Goal: Transaction & Acquisition: Purchase product/service

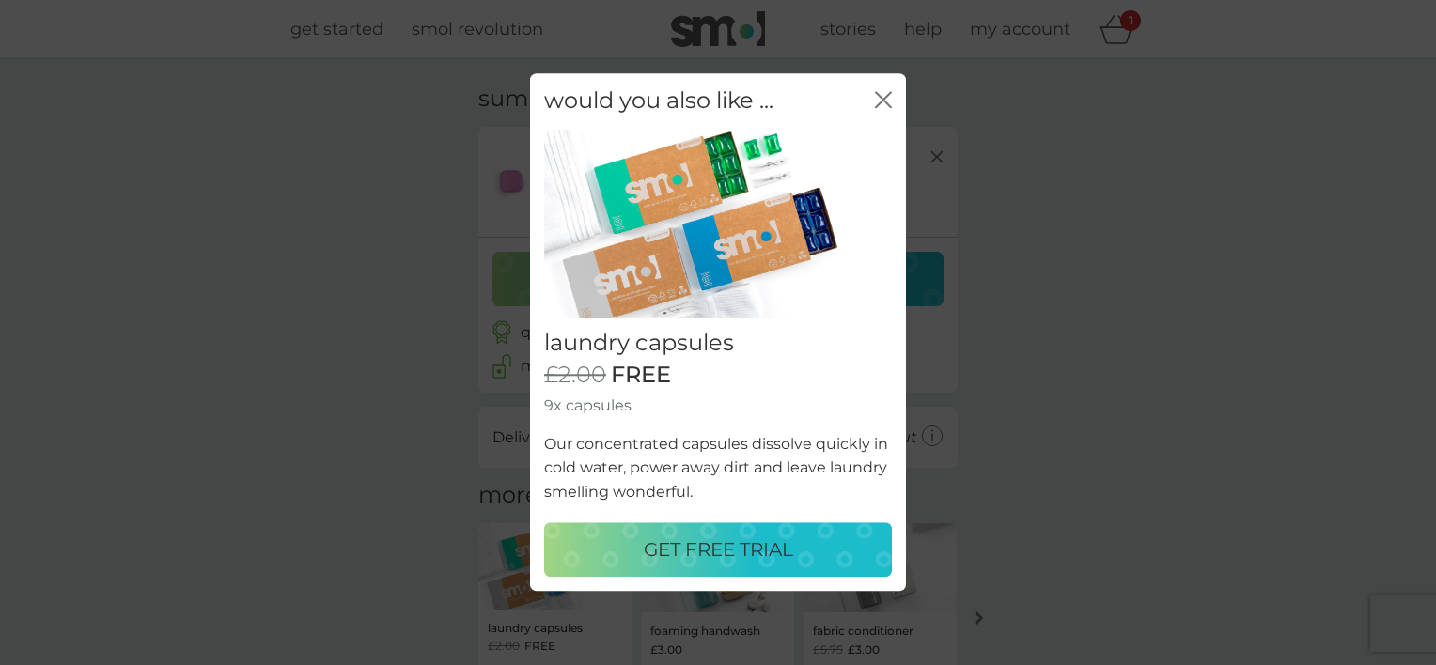
click at [711, 557] on p "GET FREE TRIAL" at bounding box center [718, 551] width 149 height 30
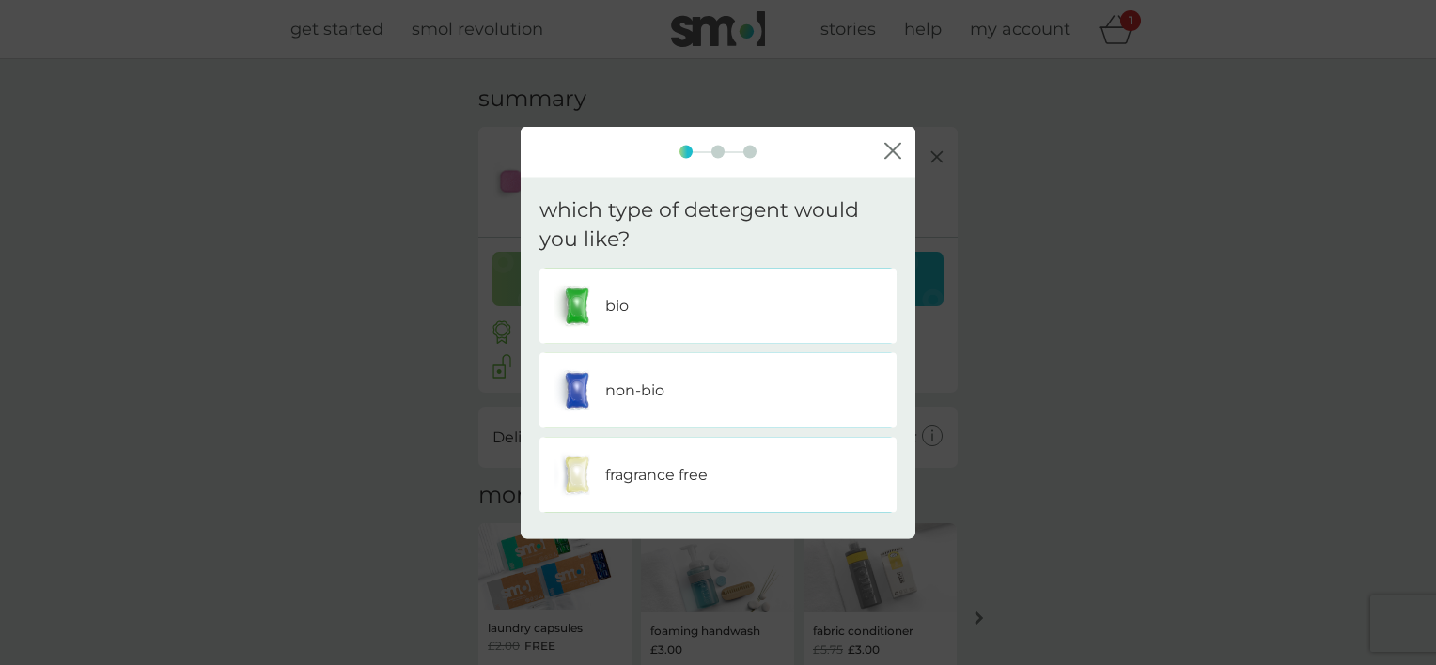
click at [611, 392] on p "non-bio" at bounding box center [634, 390] width 59 height 24
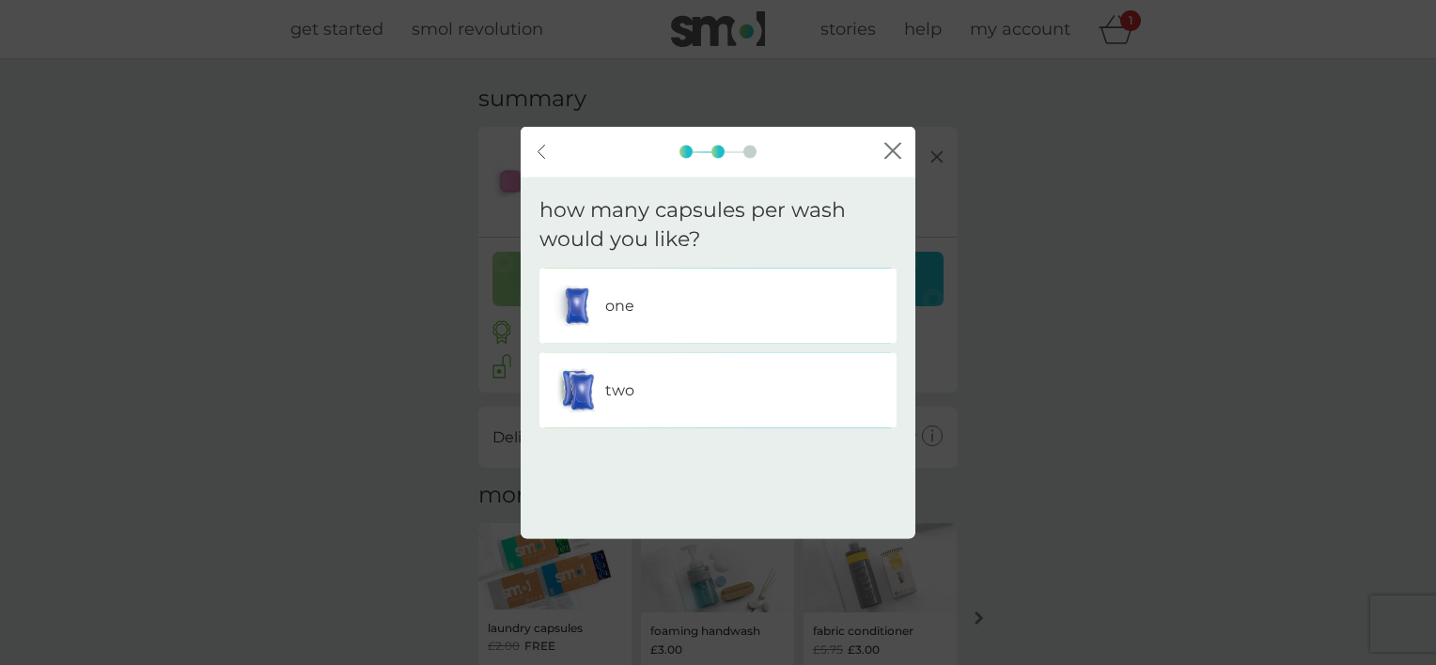
click at [605, 303] on p "one" at bounding box center [619, 305] width 29 height 24
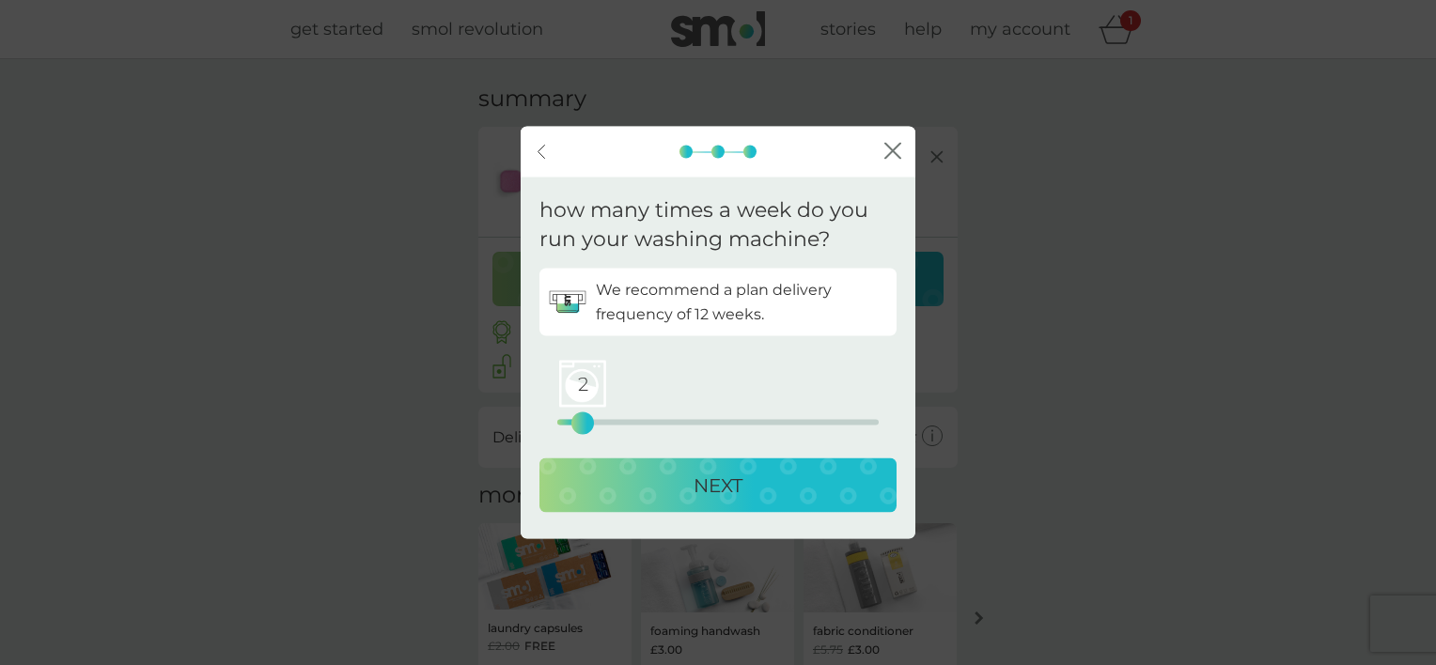
drag, startPoint x: 558, startPoint y: 420, endPoint x: 587, endPoint y: 421, distance: 28.2
click at [587, 421] on div "2" at bounding box center [583, 423] width 8 height 8
click at [672, 481] on div "NEXT" at bounding box center [718, 485] width 320 height 30
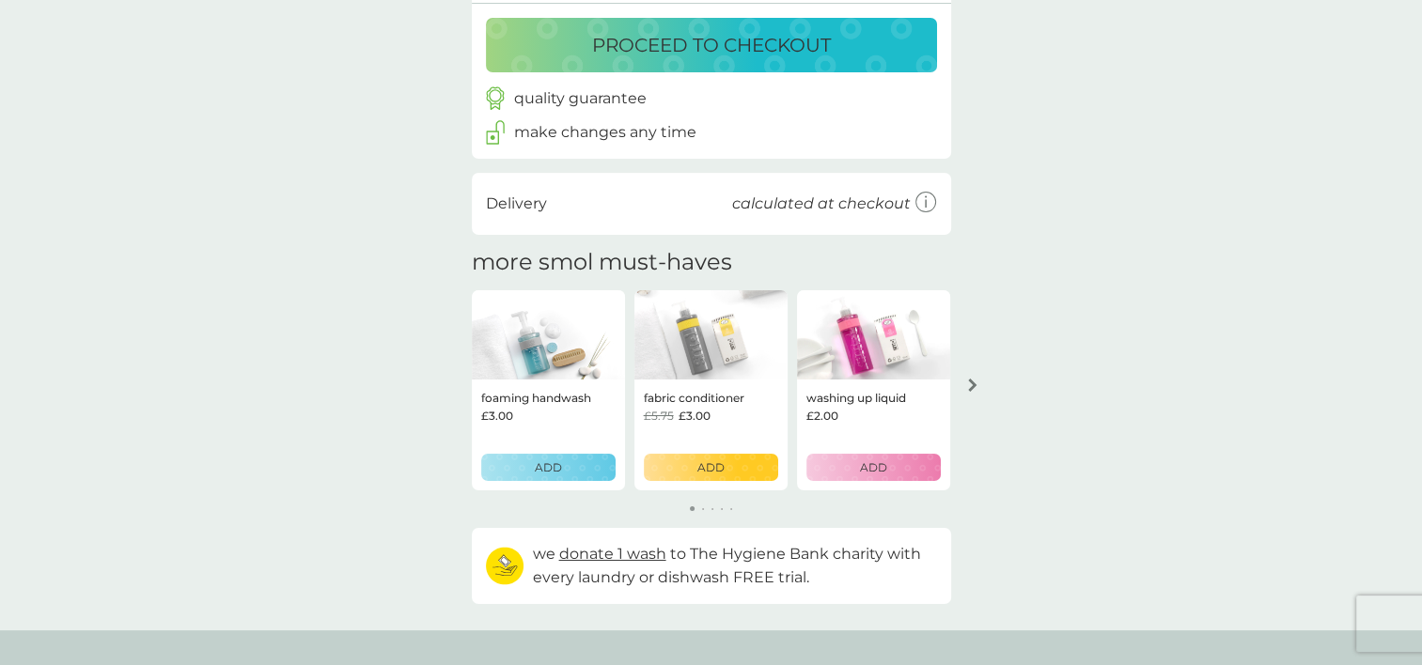
scroll to position [376, 0]
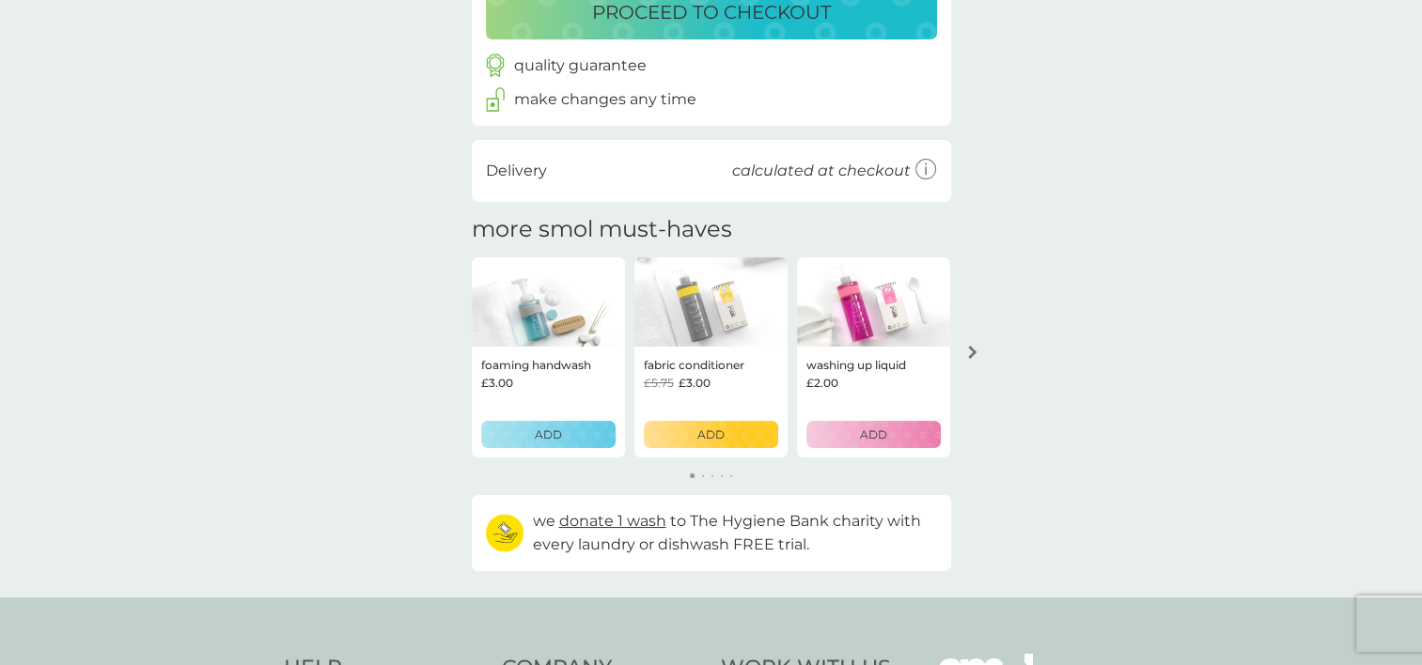
click at [697, 342] on img at bounding box center [710, 303] width 153 height 90
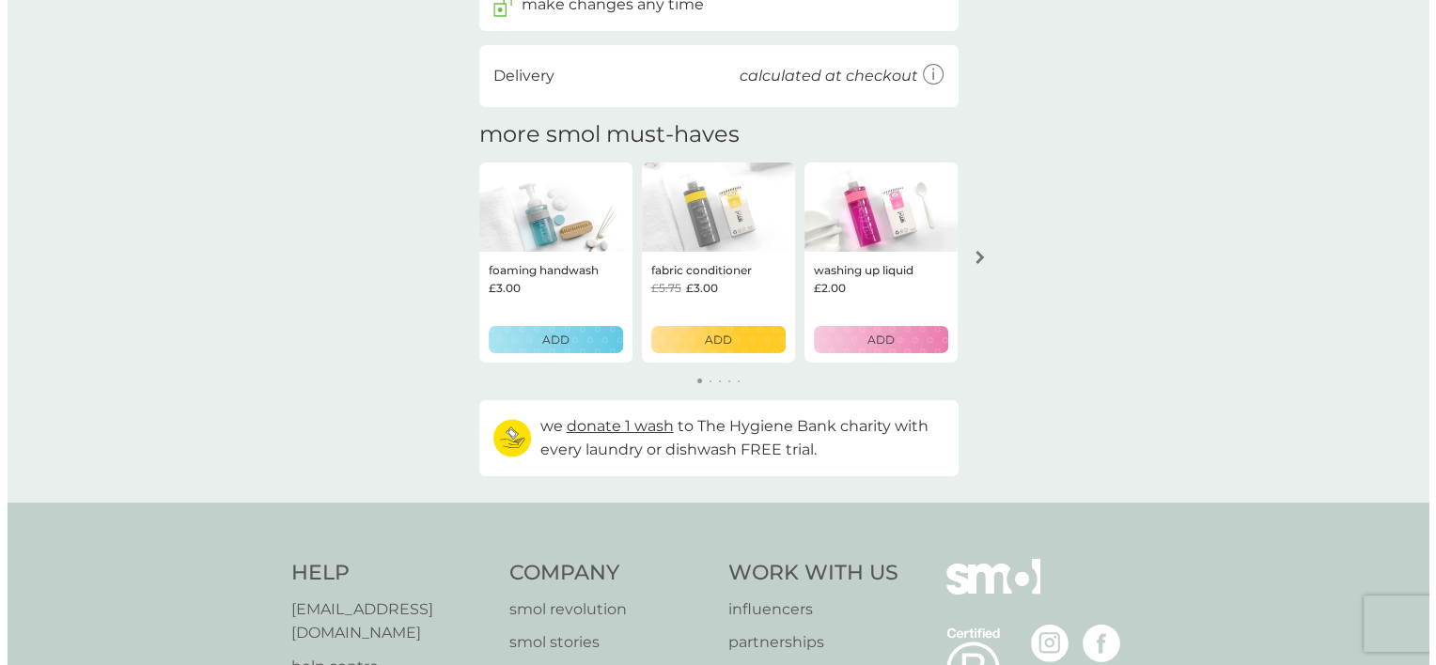
scroll to position [564, 0]
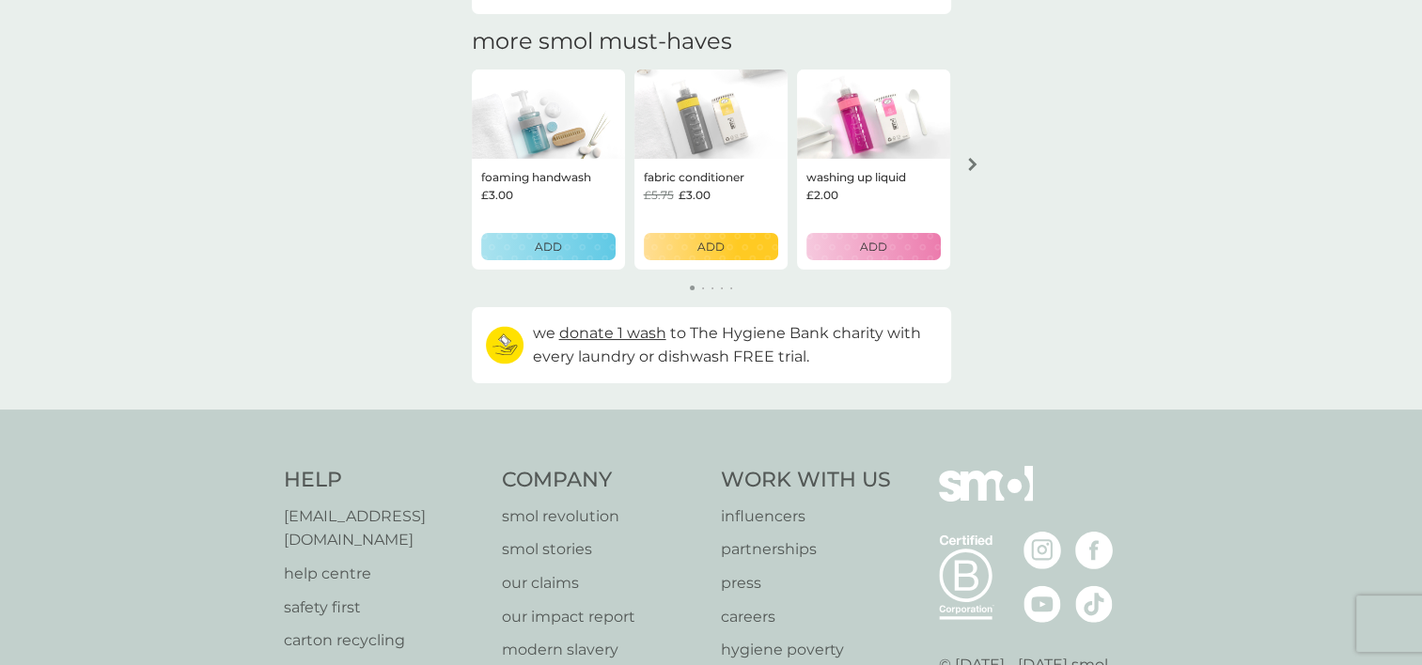
click at [718, 246] on p "ADD" at bounding box center [710, 247] width 27 height 18
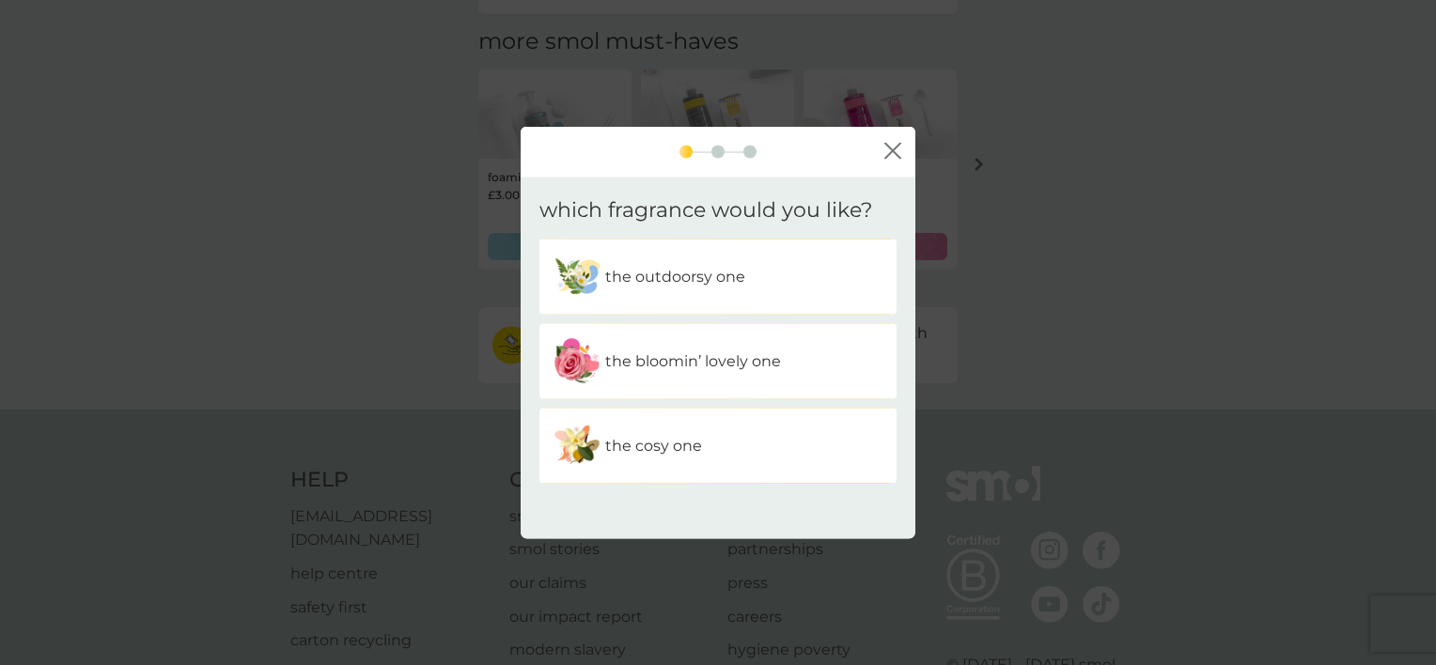
click at [658, 274] on p "the outdoorsy one" at bounding box center [675, 277] width 140 height 24
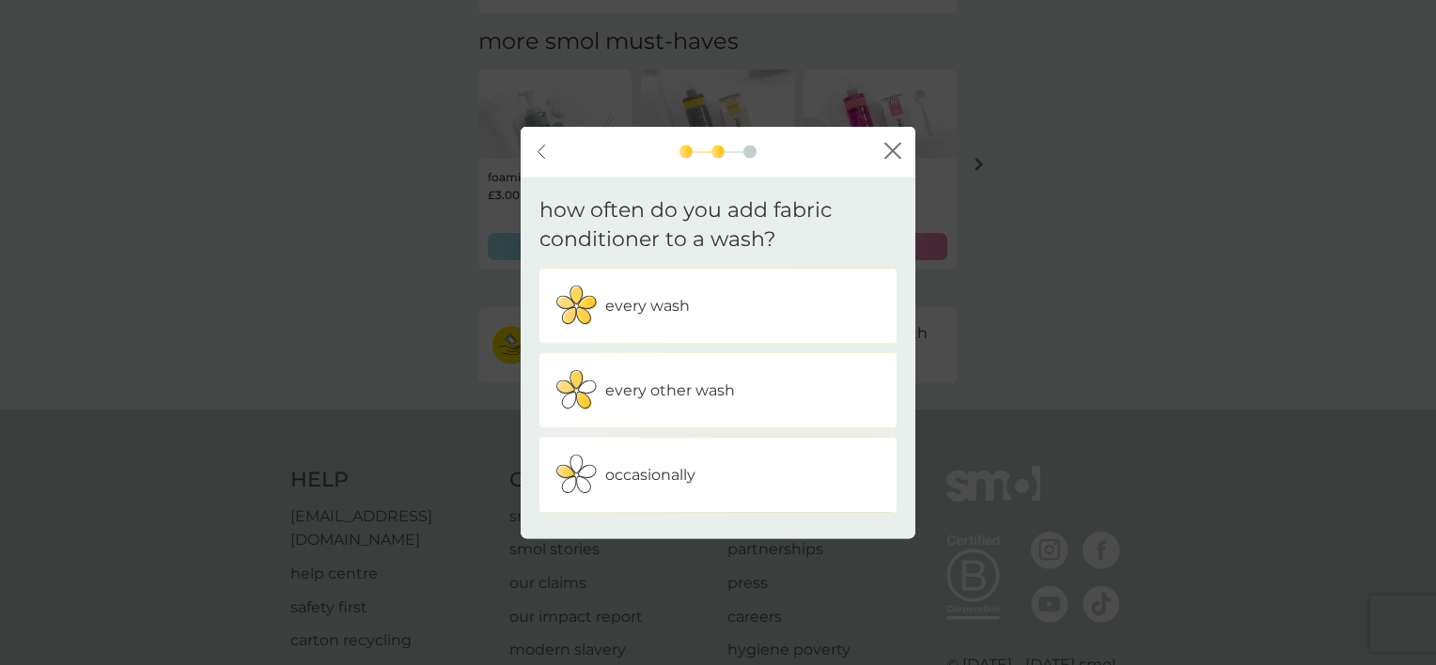
click at [613, 307] on p "every wash" at bounding box center [647, 305] width 85 height 24
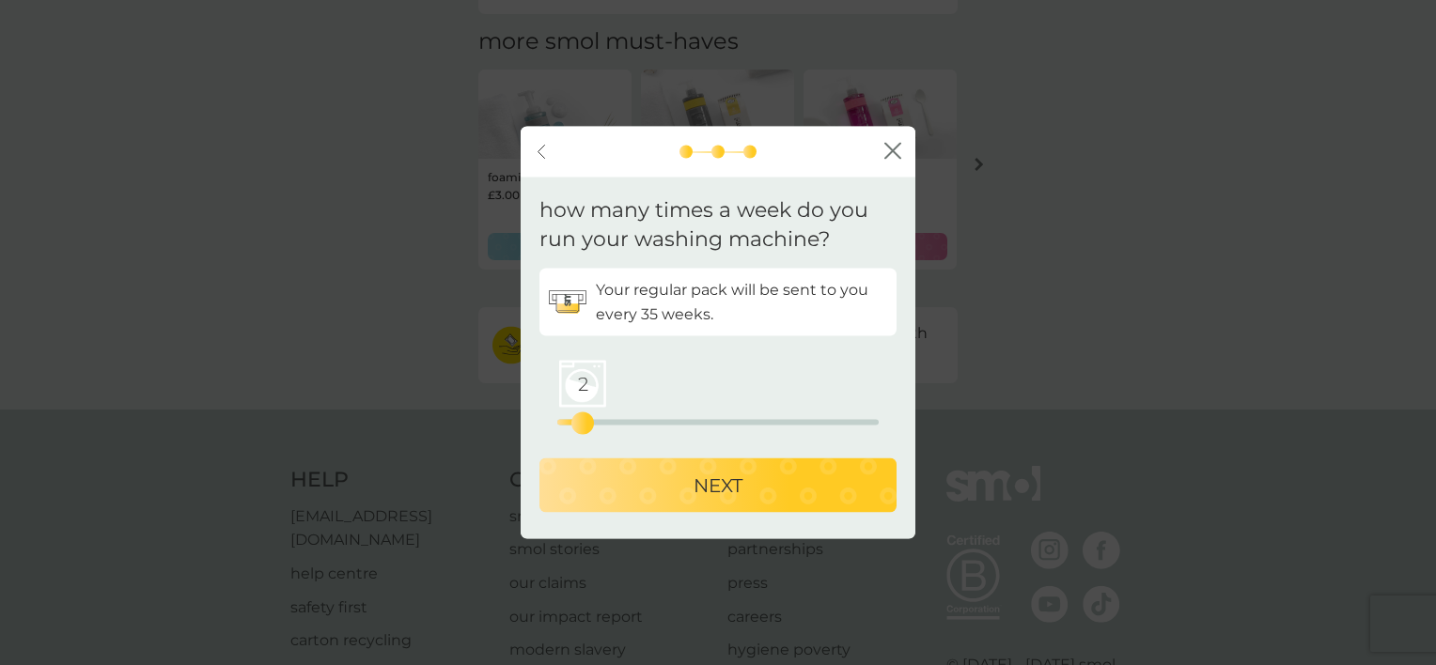
drag, startPoint x: 550, startPoint y: 389, endPoint x: 579, endPoint y: 391, distance: 29.2
click at [579, 391] on span "2" at bounding box center [582, 383] width 47 height 47
click at [716, 478] on p "NEXT" at bounding box center [718, 485] width 49 height 30
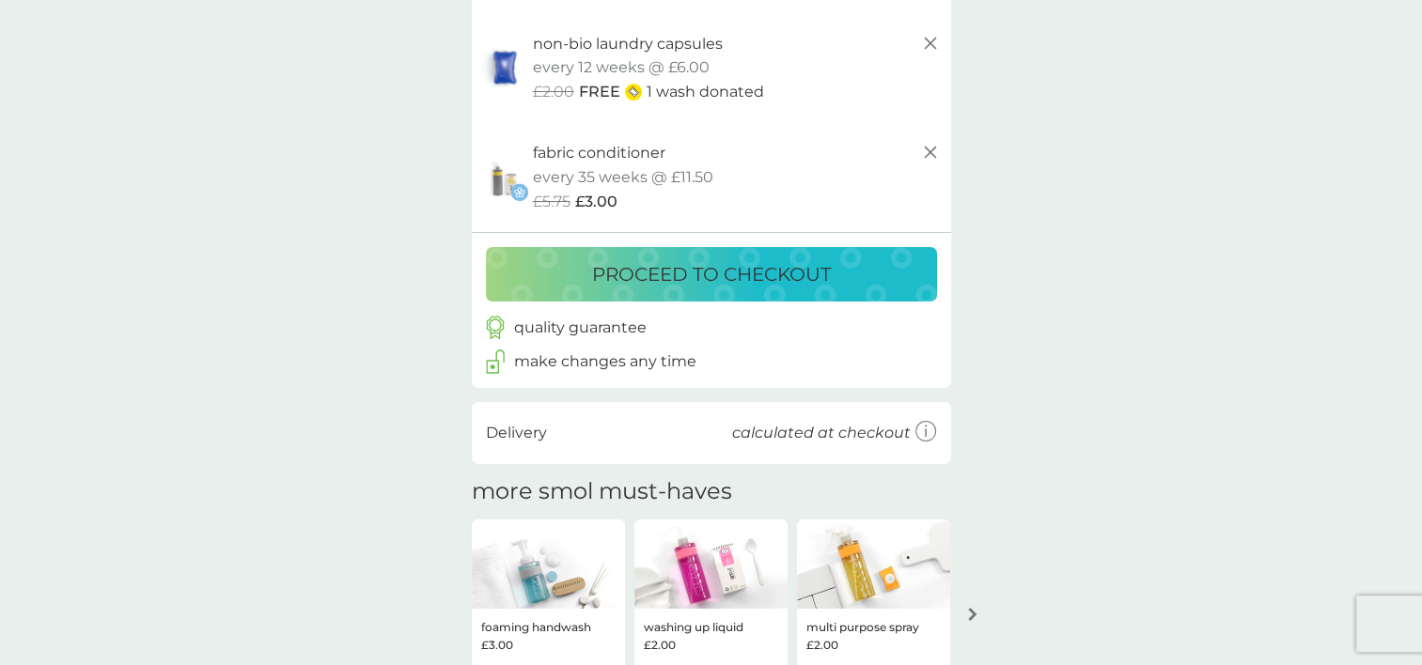
scroll to position [0, 0]
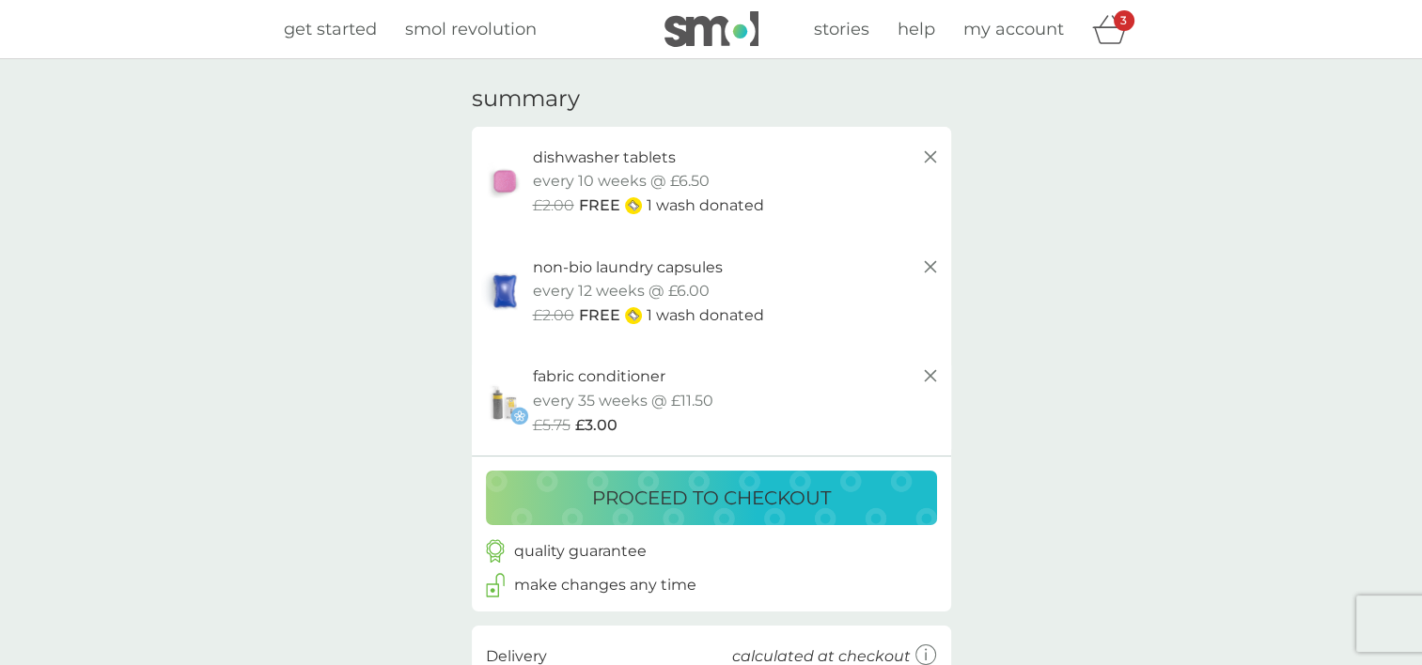
click at [914, 29] on span "help" at bounding box center [917, 29] width 38 height 21
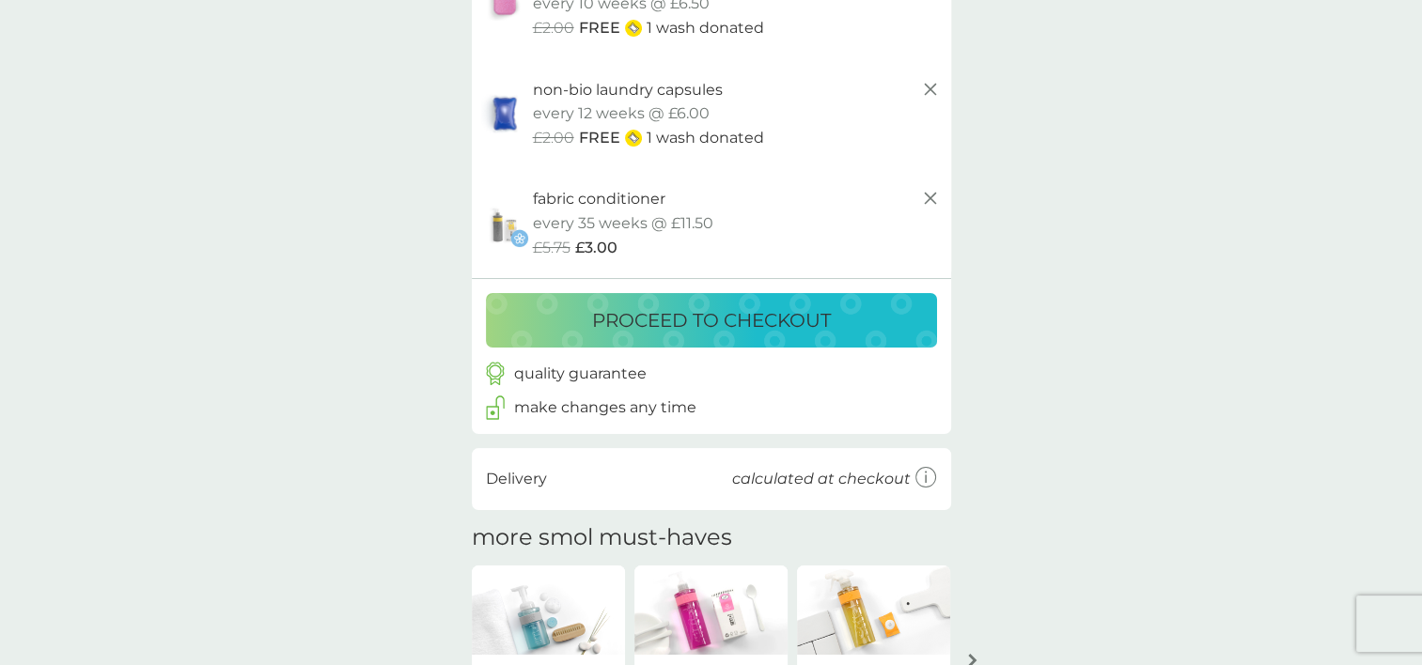
scroll to position [188, 0]
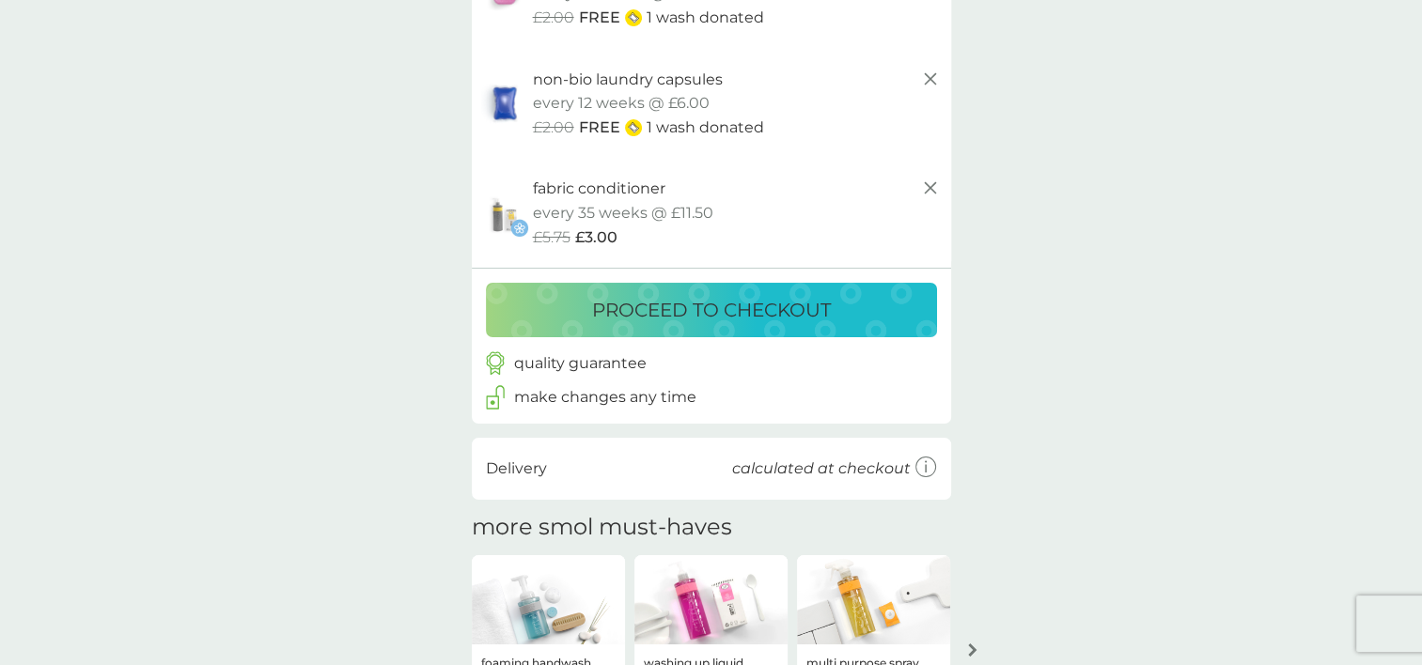
click at [739, 302] on p "proceed to checkout" at bounding box center [711, 310] width 239 height 30
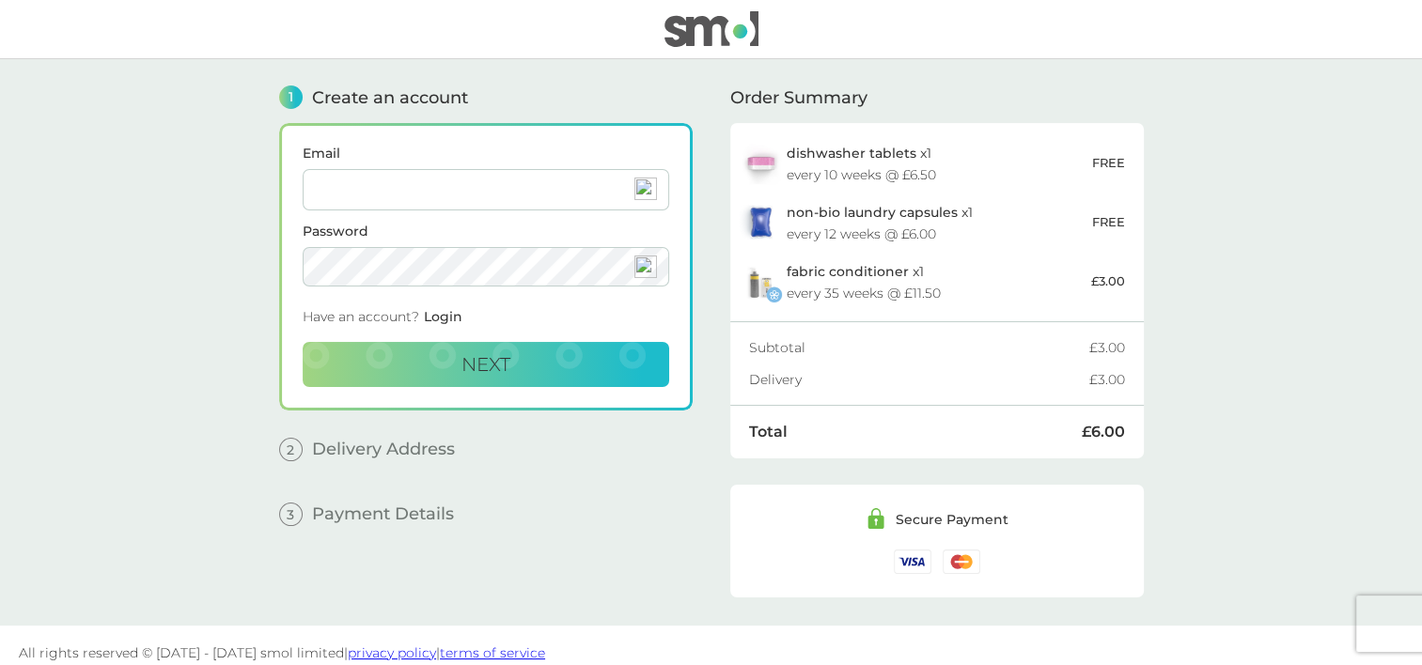
click at [336, 187] on input "Email" at bounding box center [486, 189] width 367 height 41
type input "[EMAIL_ADDRESS][DOMAIN_NAME]"
click at [498, 361] on span "Next" at bounding box center [486, 364] width 49 height 23
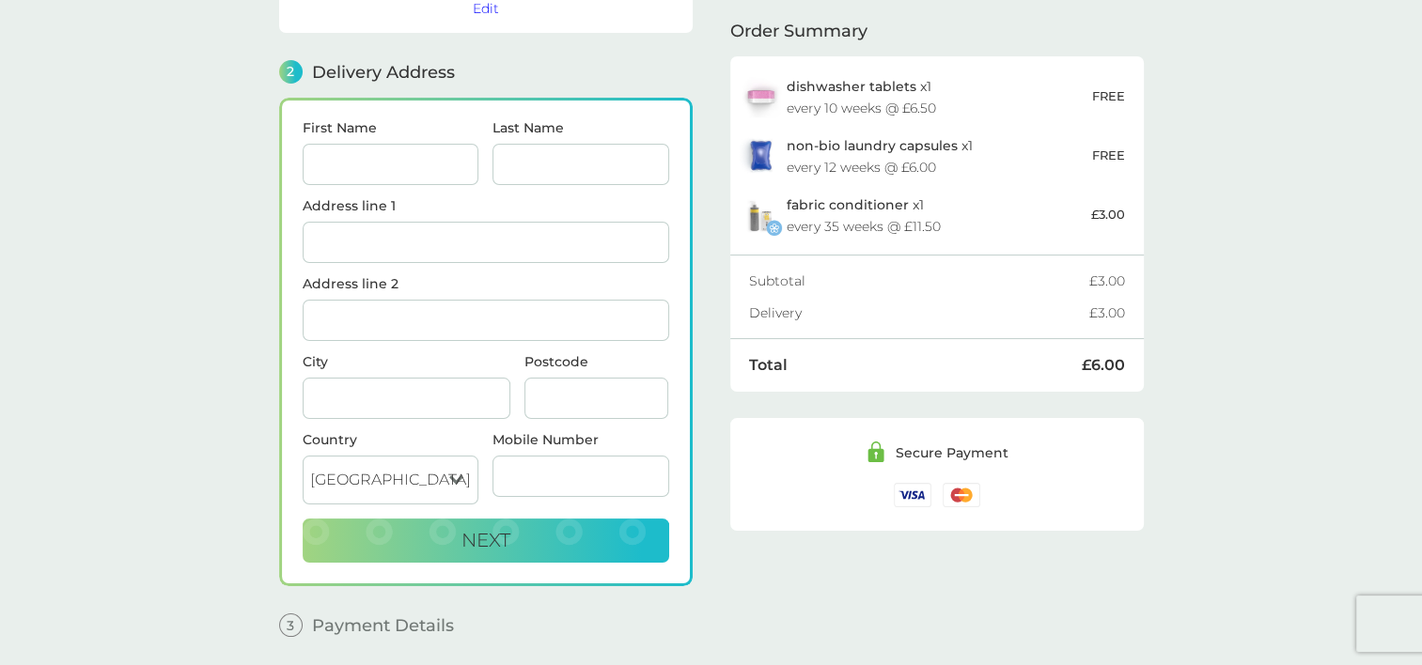
scroll to position [229, 0]
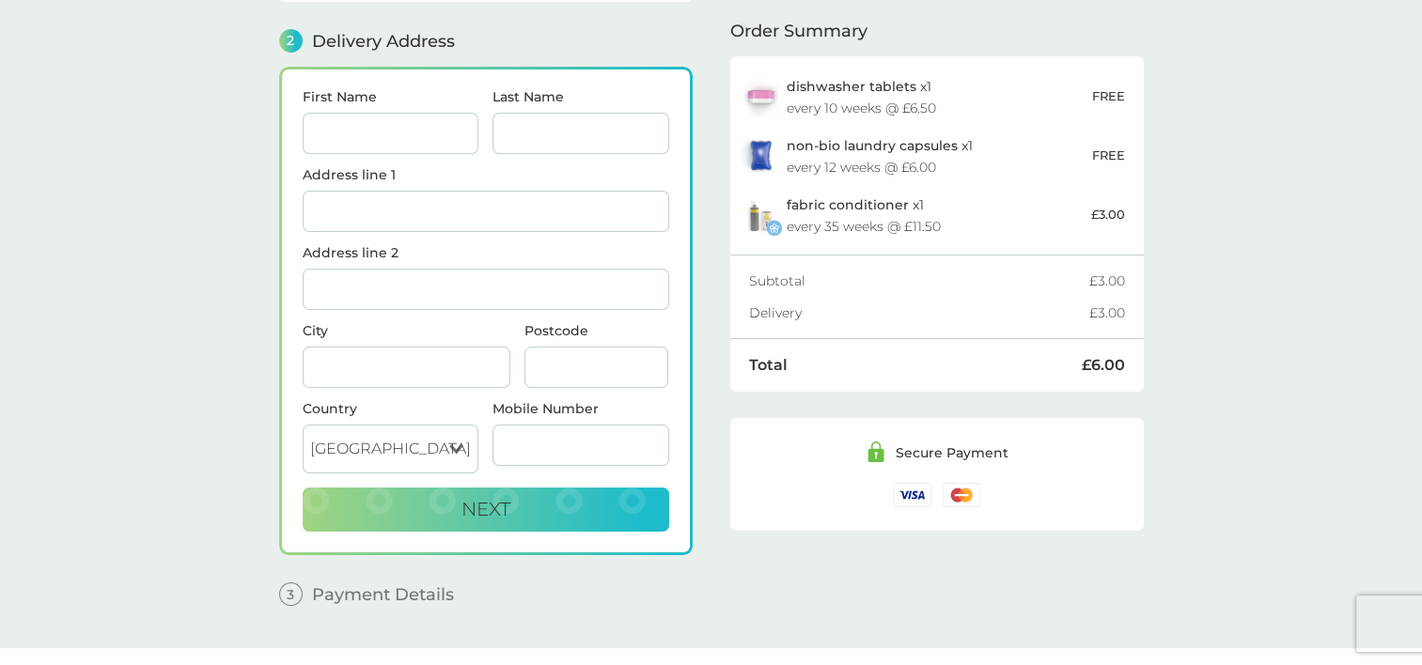
click at [337, 124] on input "First Name" at bounding box center [391, 133] width 177 height 41
type input "Eluned"
type input "[PERSON_NAME]"
type input "[STREET_ADDRESS]"
type input "Sully"
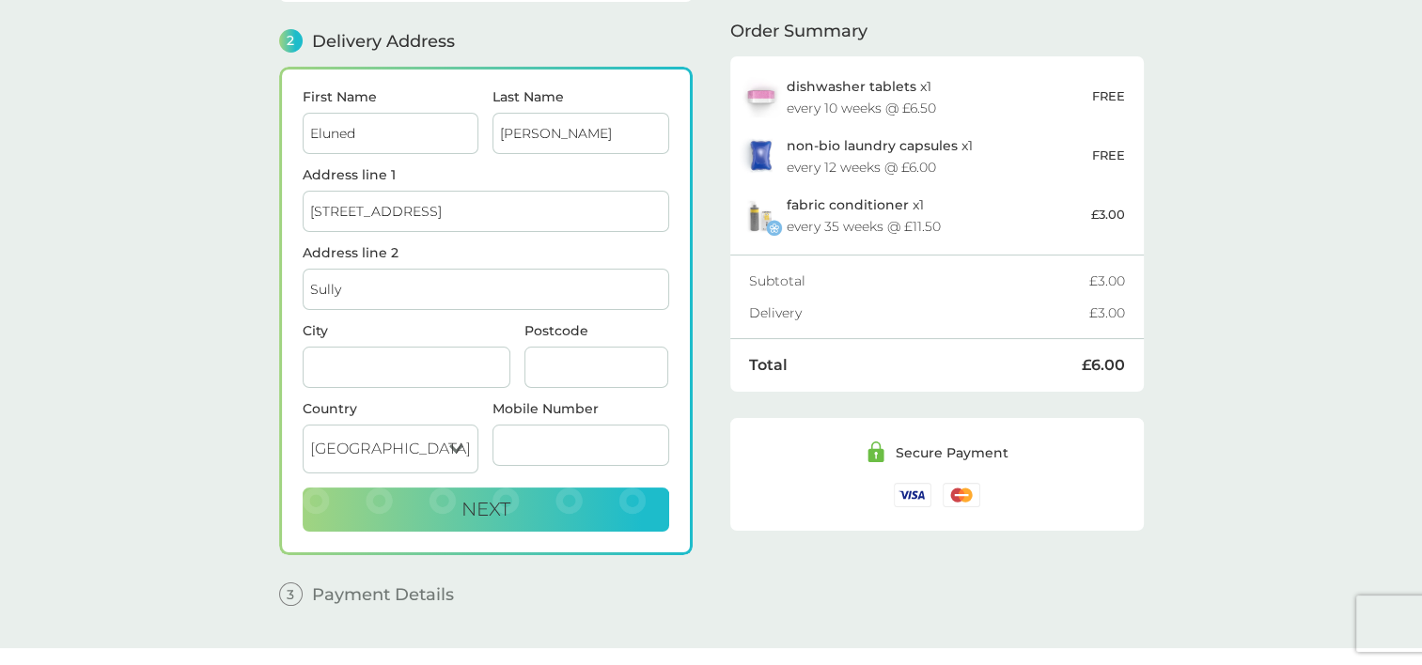
type input "Sully, [GEOGRAPHIC_DATA]"
type input "CF64 5UT"
type input "07413551623"
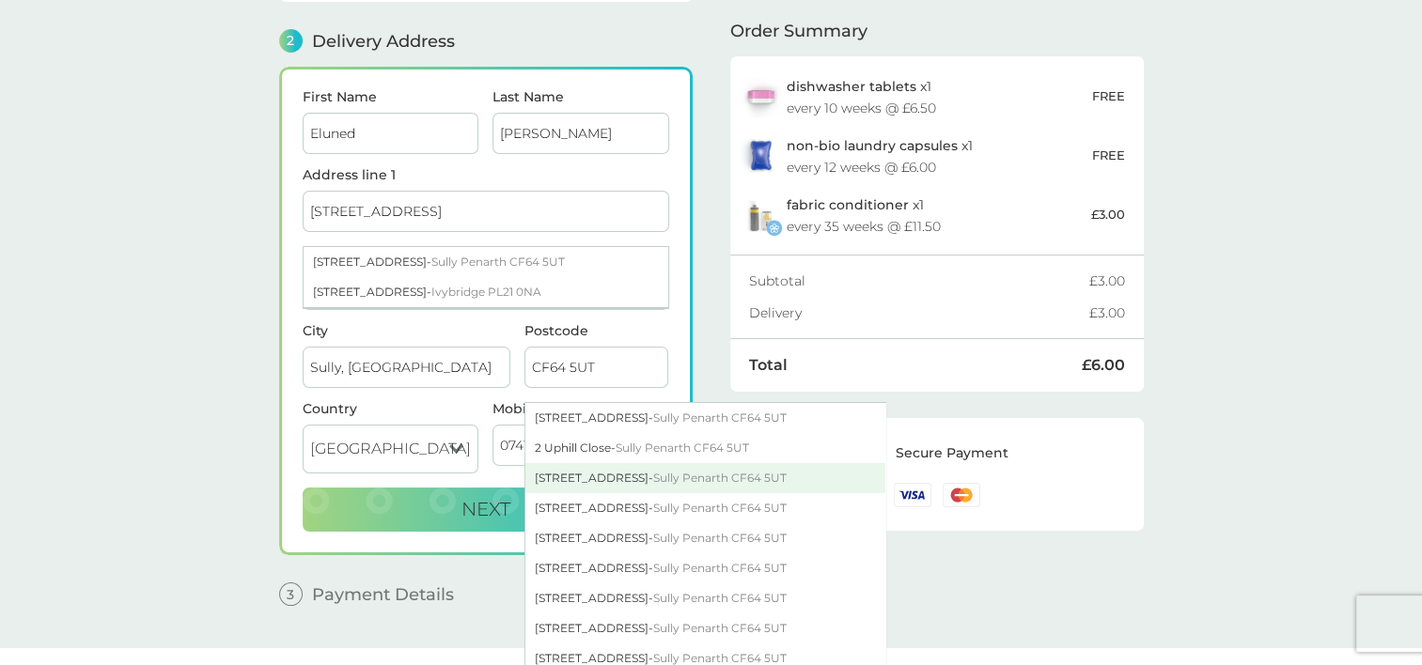
click at [565, 468] on div "3 Uphill Close - Sully Penarth CF64 5UT" at bounding box center [705, 478] width 360 height 30
type input "[STREET_ADDRESS]"
type input "Penarth"
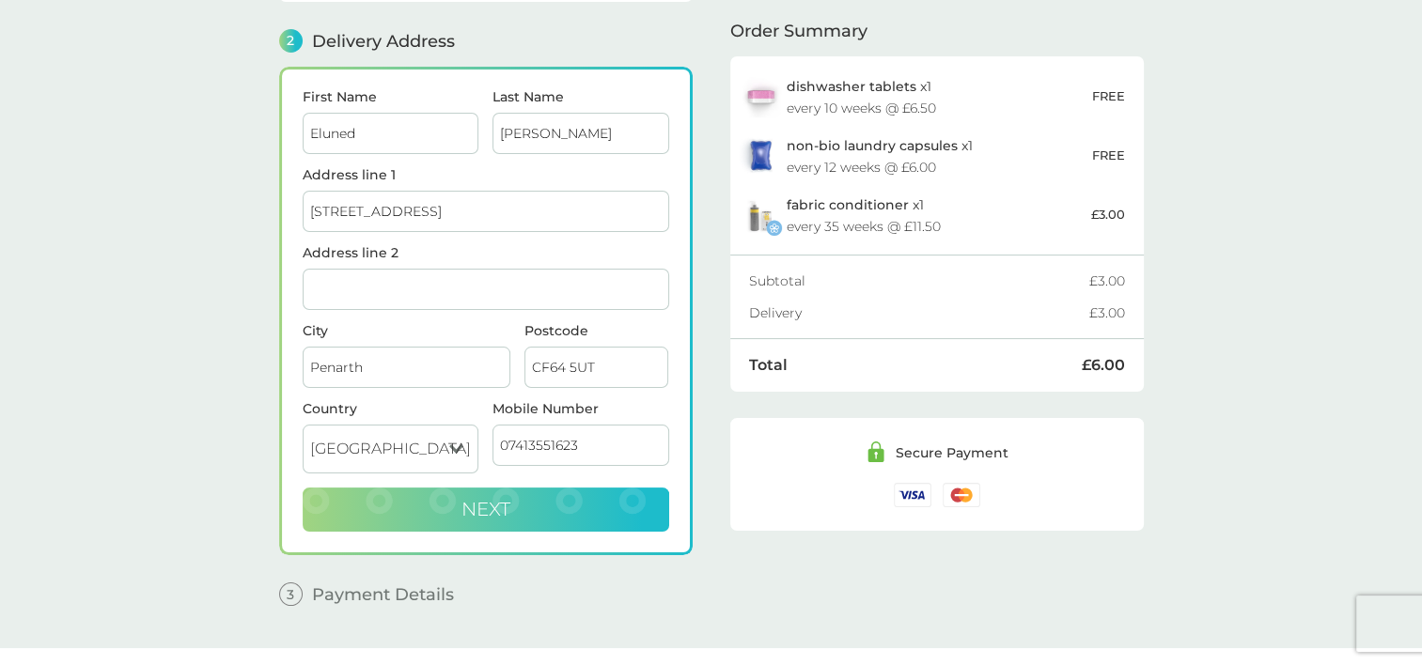
click at [486, 501] on span "Next" at bounding box center [486, 509] width 49 height 23
checkbox input "true"
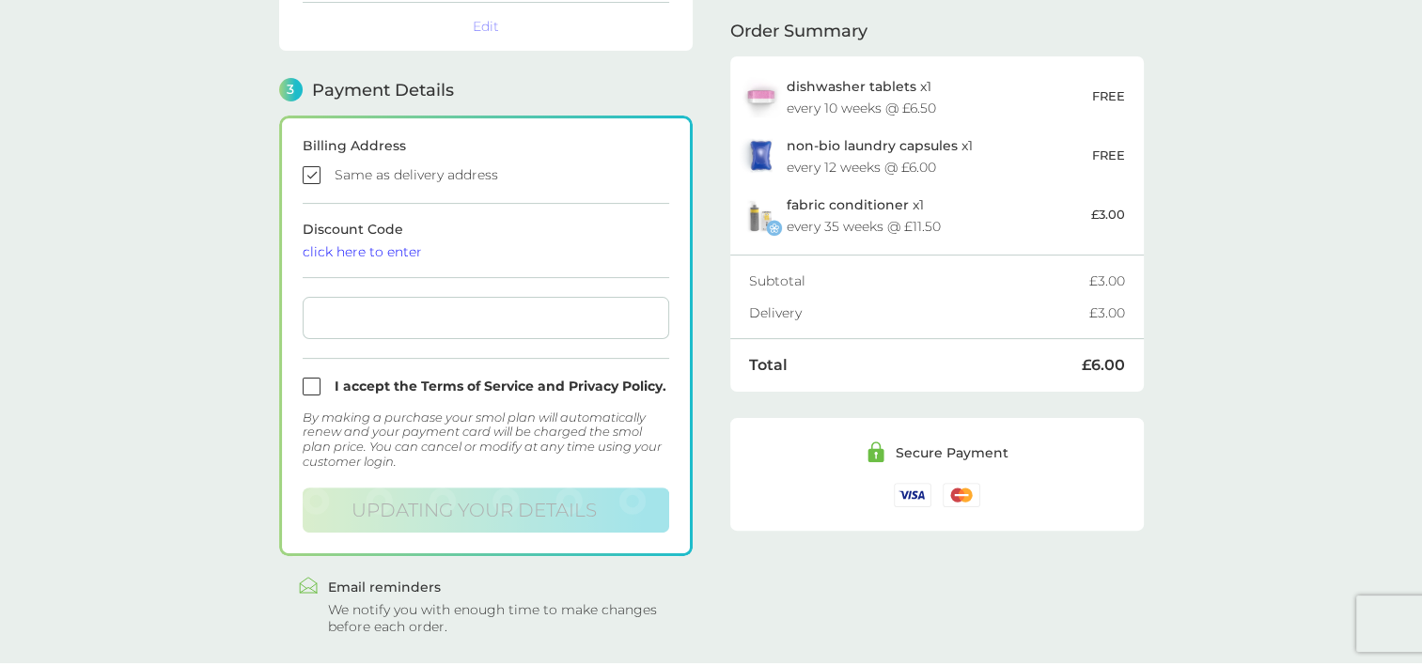
scroll to position [517, 0]
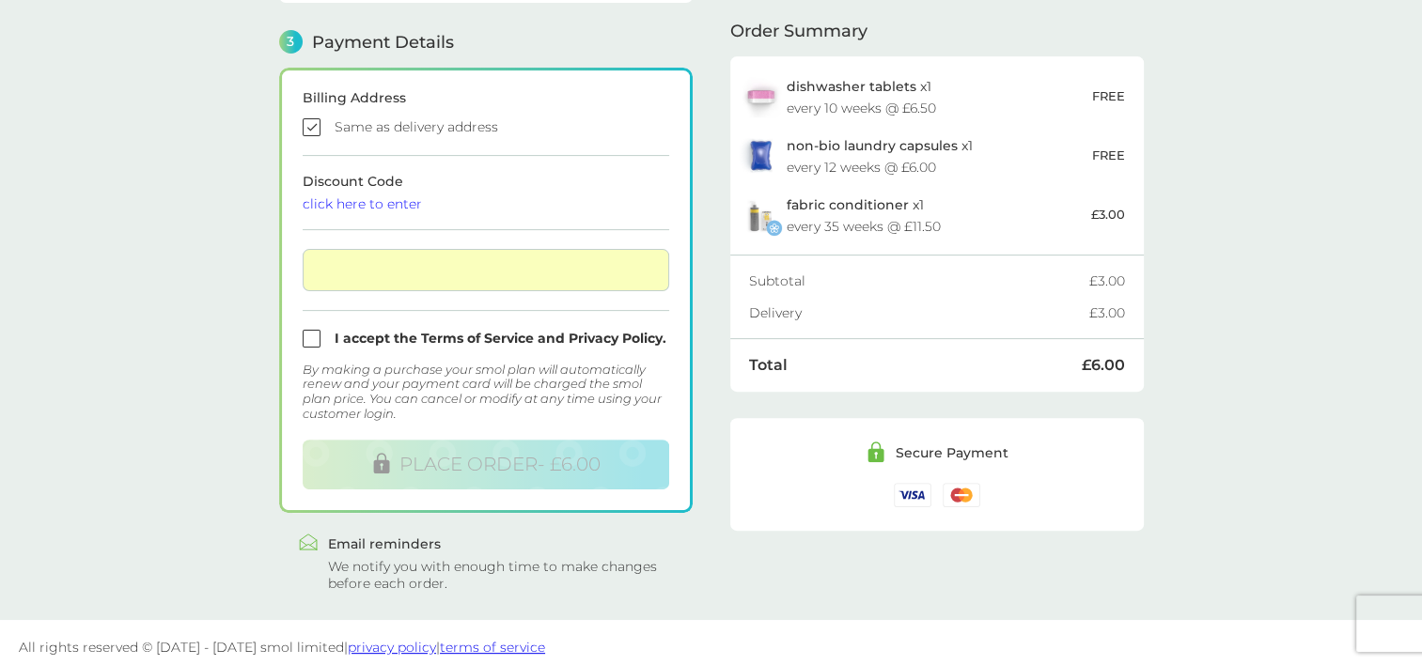
click at [315, 335] on input "checkbox" at bounding box center [486, 339] width 367 height 18
checkbox input "true"
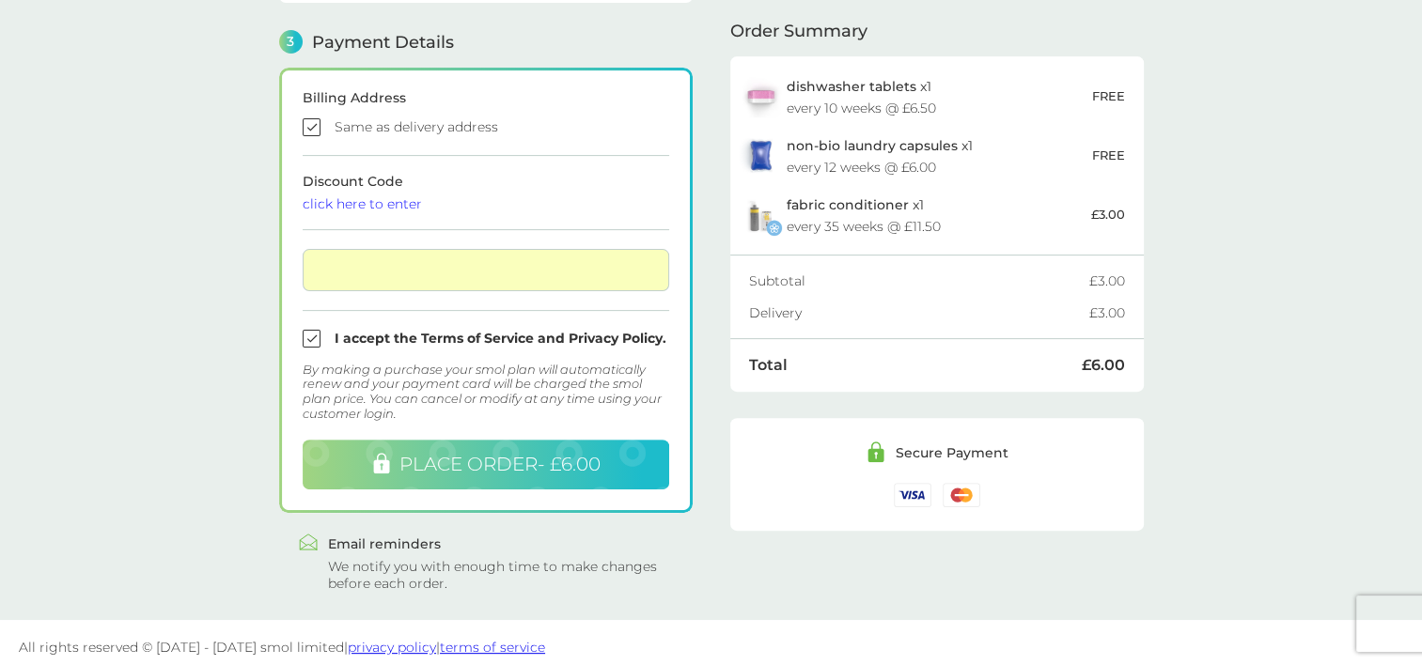
click at [466, 453] on span "PLACE ORDER - £6.00" at bounding box center [499, 464] width 201 height 23
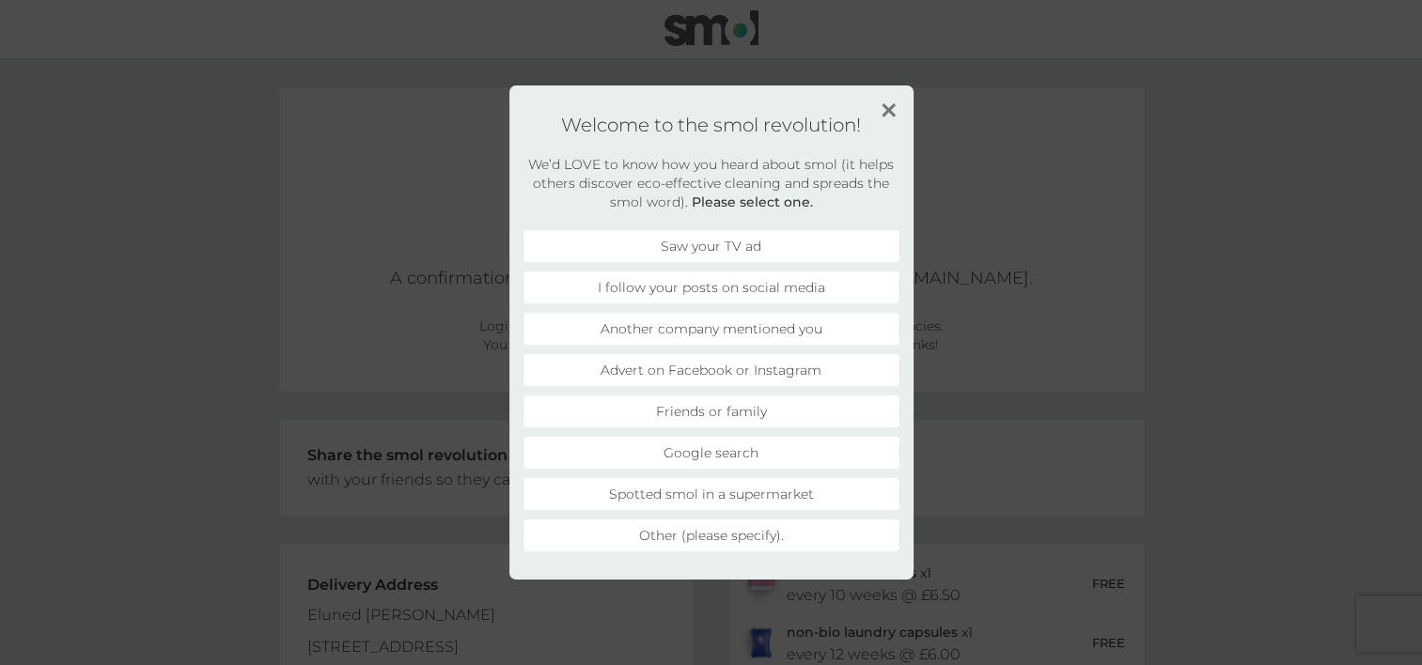
click at [694, 372] on li "Advert on Facebook or Instagram" at bounding box center [712, 370] width 376 height 32
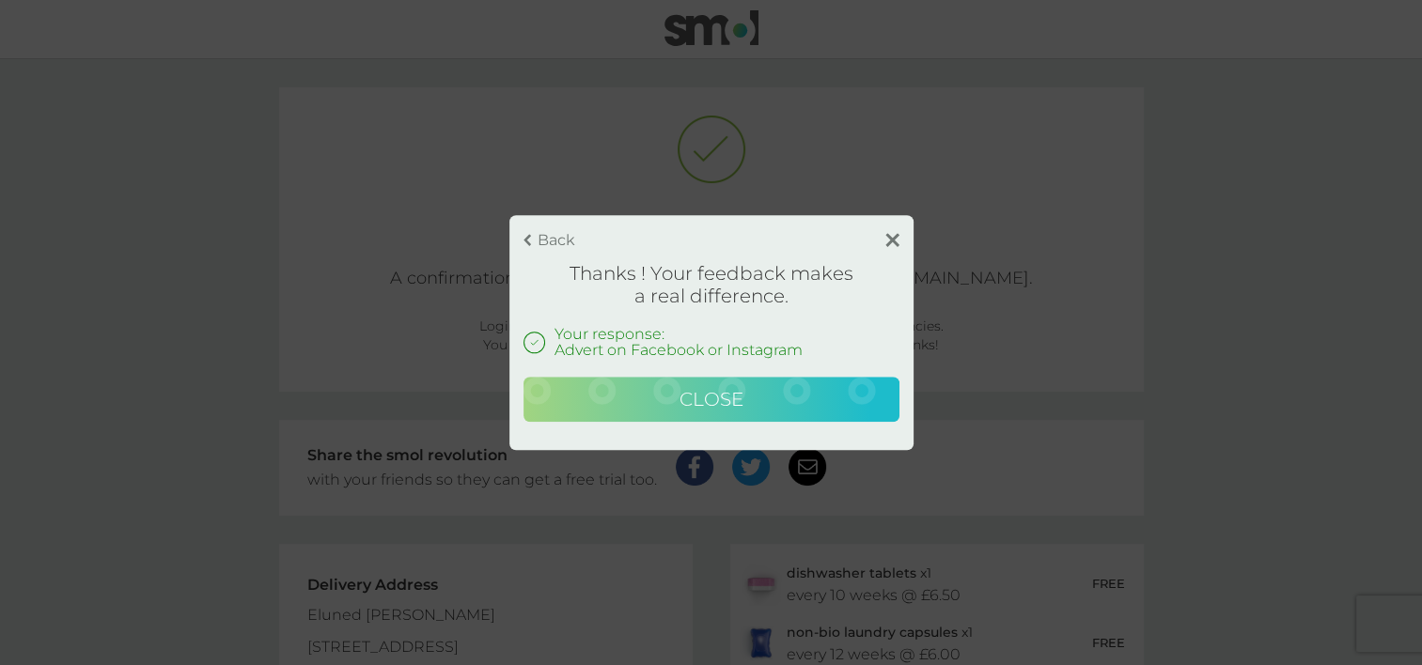
click at [697, 399] on span "Close" at bounding box center [712, 399] width 64 height 23
